Goal: Download file/media

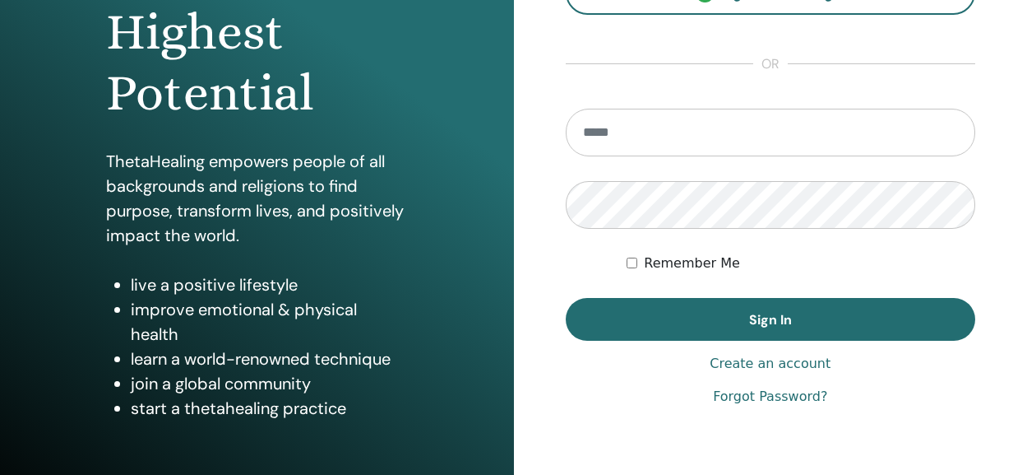
scroll to position [247, 0]
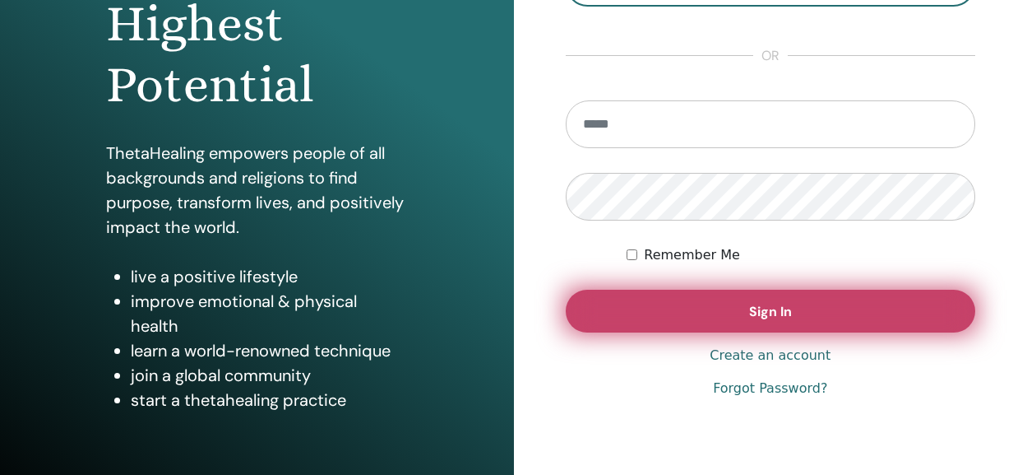
type input "**********"
click at [706, 303] on button "Sign In" at bounding box center [771, 310] width 410 height 43
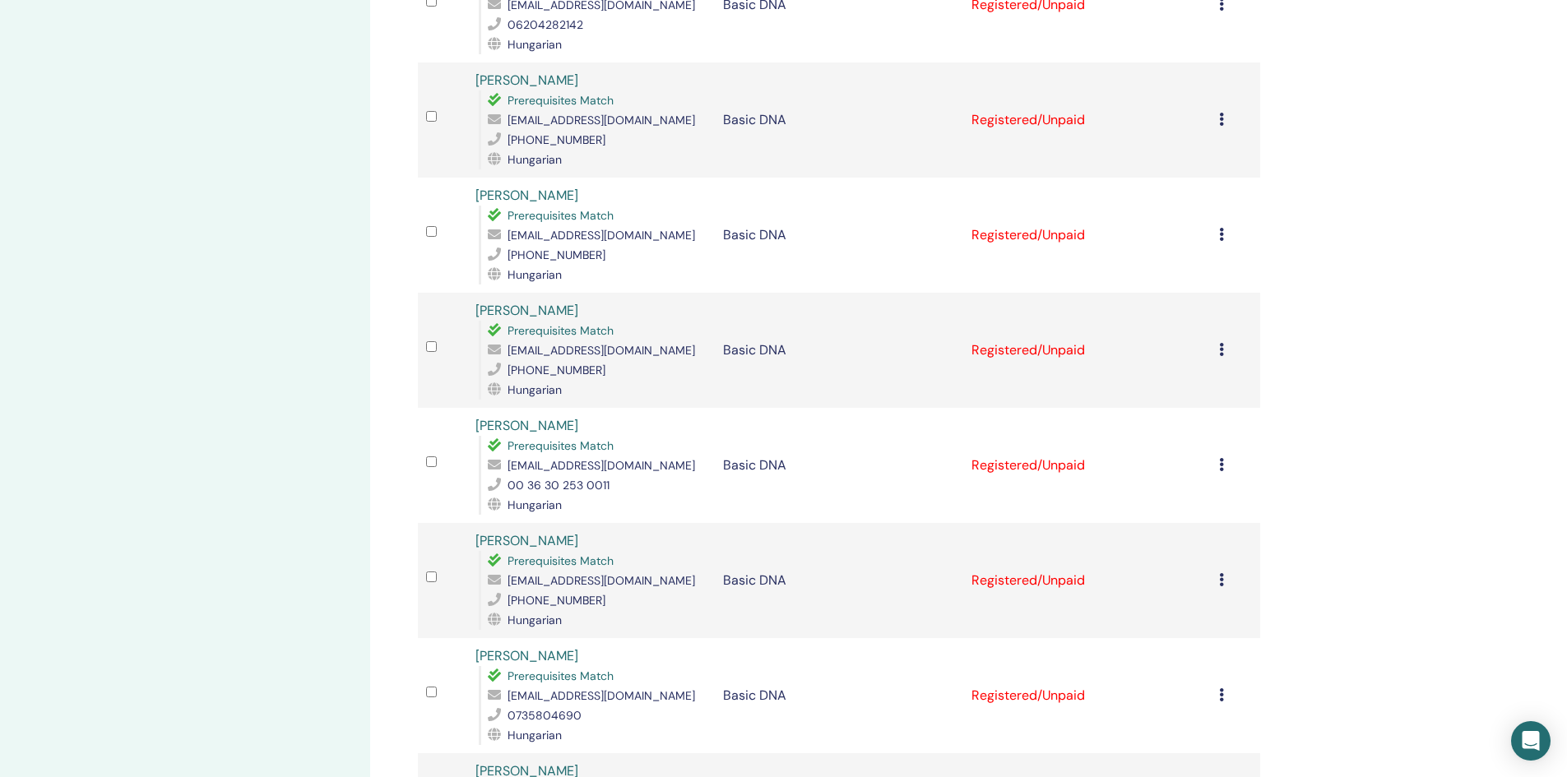
scroll to position [822, 0]
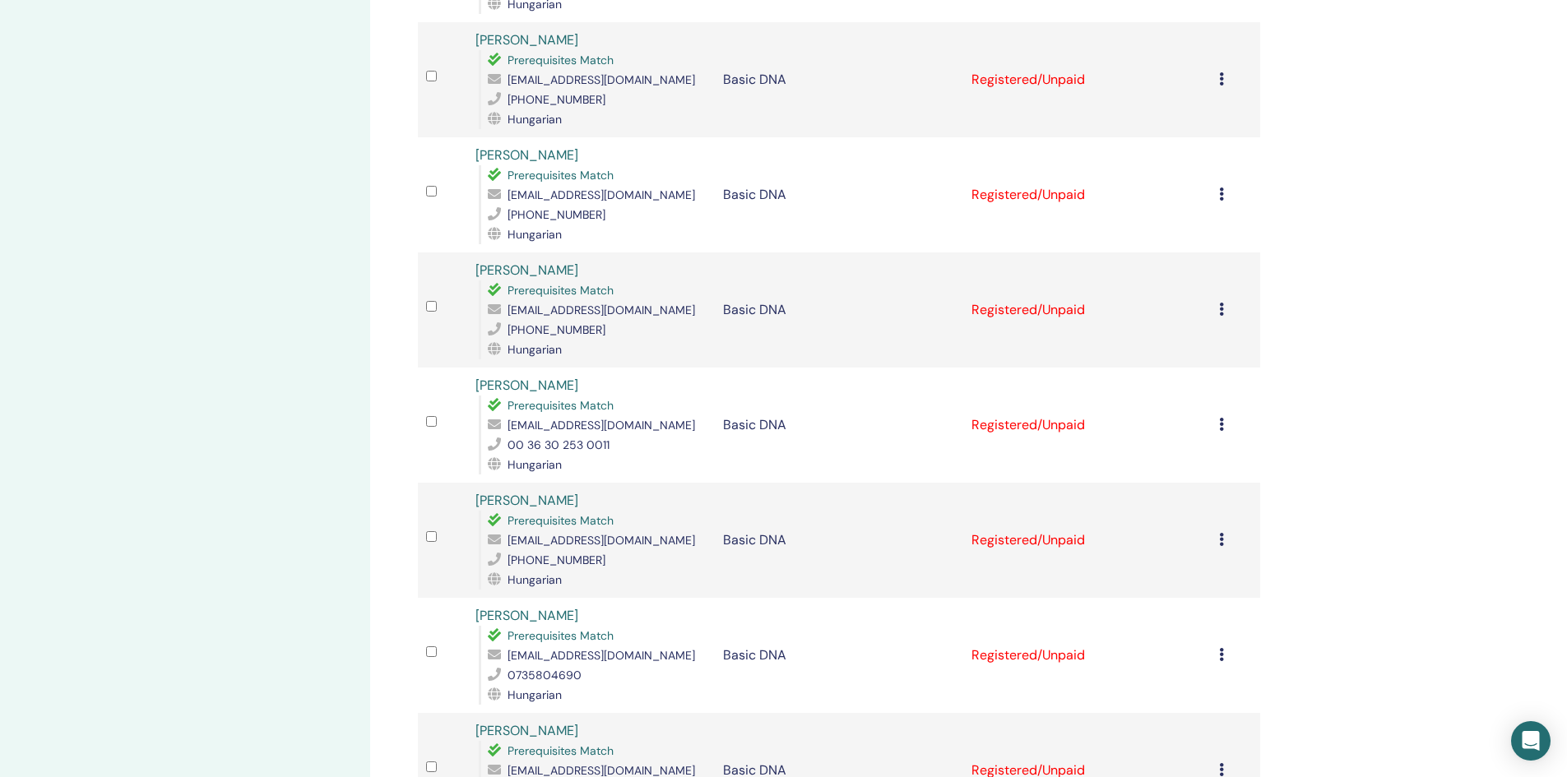
click at [1039, 429] on icon at bounding box center [1221, 424] width 5 height 13
click at [1039, 474] on link "Download Certificate" at bounding box center [1200, 599] width 127 height 17
